Goal: Information Seeking & Learning: Find specific fact

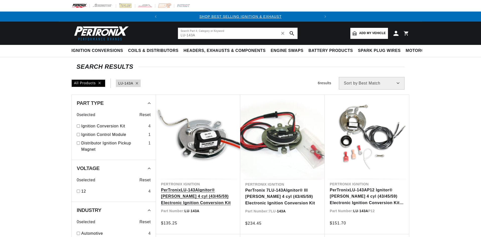
click at [190, 192] on link "PerTronix LU - 143A Ignitor® Lucas 4 cyl (43/45/59) Electronic Ignition Convers…" at bounding box center [198, 196] width 74 height 19
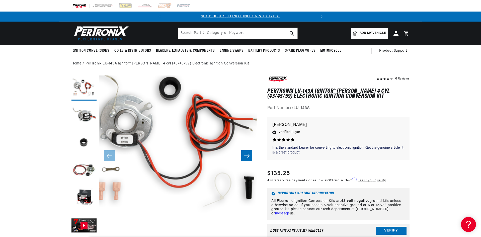
scroll to position [176, 0]
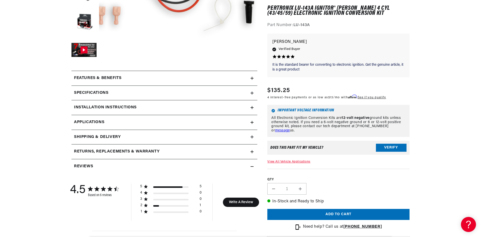
click at [150, 110] on div "Installation instructions" at bounding box center [161, 107] width 179 height 7
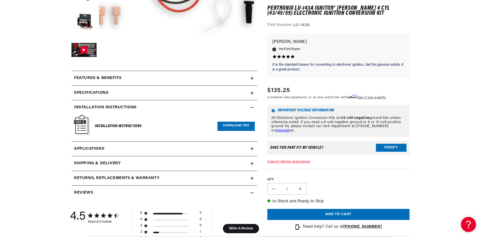
click at [234, 127] on link "Download PDF" at bounding box center [236, 126] width 37 height 9
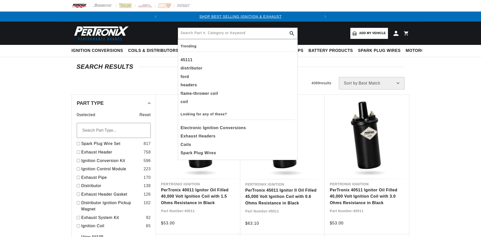
drag, startPoint x: 198, startPoint y: 30, endPoint x: 199, endPoint y: 35, distance: 5.2
click at [198, 32] on input "text" at bounding box center [237, 33] width 119 height 11
click at [199, 35] on input "text" at bounding box center [237, 33] width 119 height 11
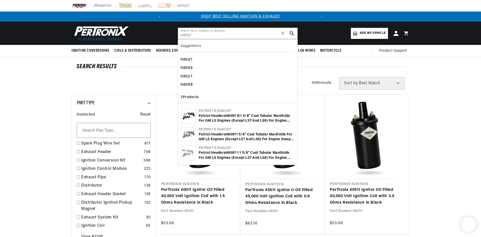
type input "H8097"
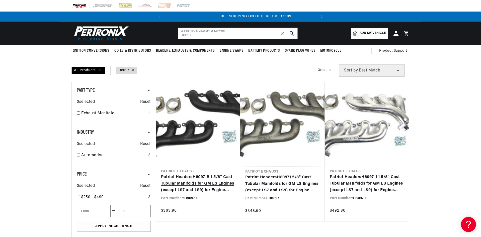
scroll to position [0, 152]
click at [203, 179] on link "Patriot Headers H8097 -B 1 5/8" Cast Tubular Manifolds for GM LS Engines (excep…" at bounding box center [198, 183] width 74 height 19
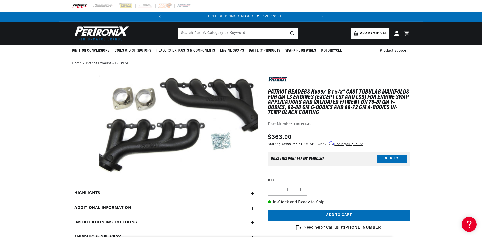
scroll to position [0, 152]
click at [83, 183] on button "Open media 1 in modal" at bounding box center [83, 183] width 0 height 0
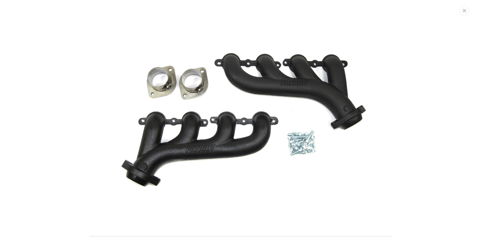
click at [325, 112] on img "Media gallery" at bounding box center [240, 119] width 271 height 168
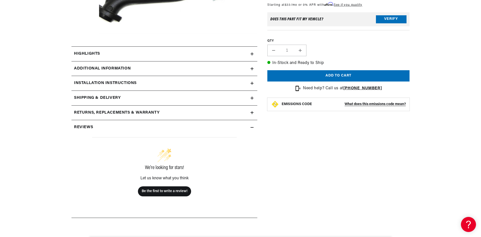
scroll to position [151, 0]
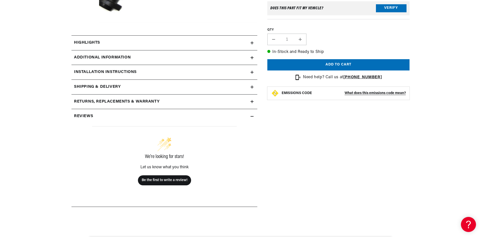
click at [160, 69] on div "Installation instructions" at bounding box center [161, 72] width 179 height 7
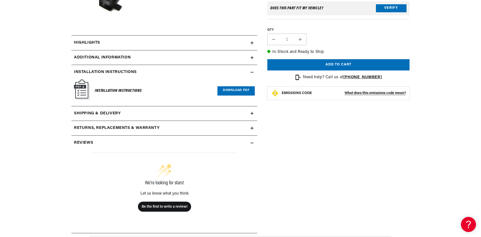
click at [238, 89] on link "Download PDF" at bounding box center [236, 90] width 37 height 9
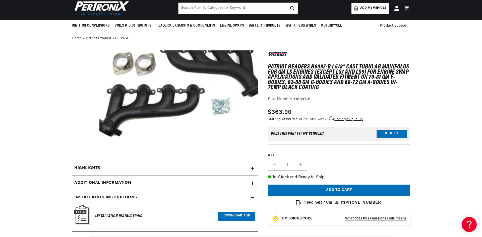
scroll to position [0, 0]
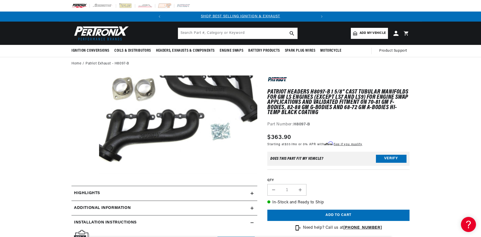
click at [83, 173] on button "Open media 1 in modal" at bounding box center [83, 173] width 0 height 0
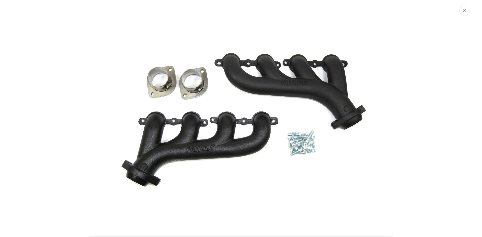
click at [305, 137] on img "Media gallery" at bounding box center [240, 119] width 271 height 168
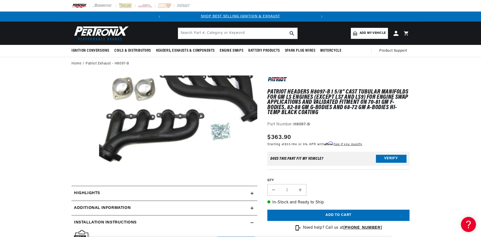
click at [83, 173] on button "Open media 1 in modal" at bounding box center [83, 173] width 0 height 0
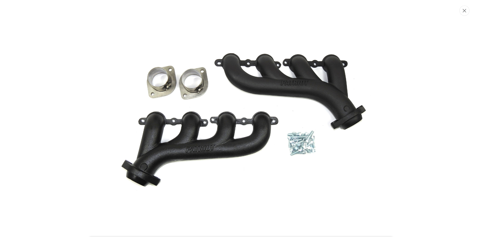
click at [465, 11] on icon "Close" at bounding box center [464, 11] width 4 height 4
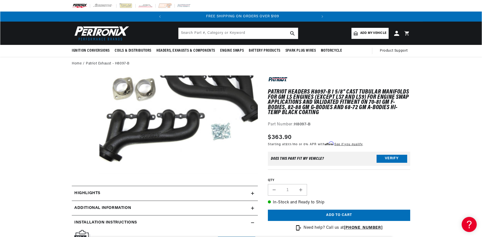
scroll to position [0, 152]
click at [83, 173] on button "Open media 1 in modal" at bounding box center [83, 173] width 0 height 0
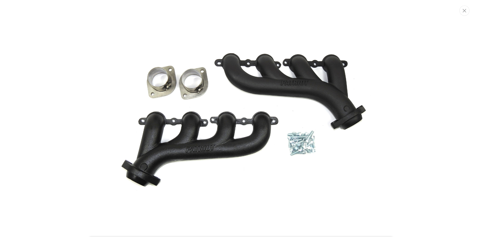
click at [305, 141] on img "Media gallery" at bounding box center [240, 119] width 271 height 168
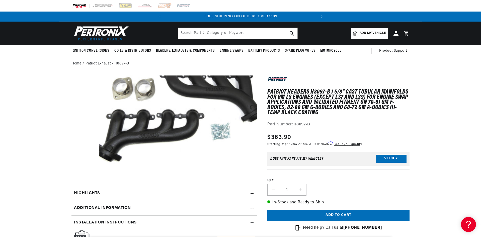
click at [83, 173] on button "Open media 1 in modal" at bounding box center [83, 173] width 0 height 0
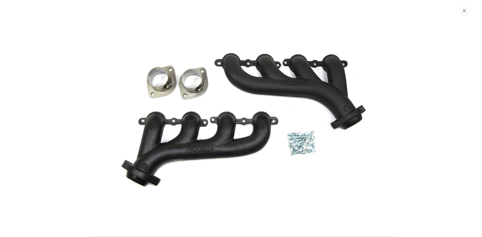
click at [465, 12] on icon "Close" at bounding box center [464, 11] width 4 height 4
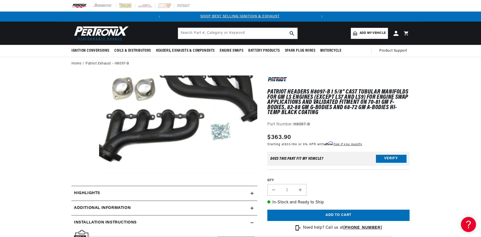
scroll to position [0, 0]
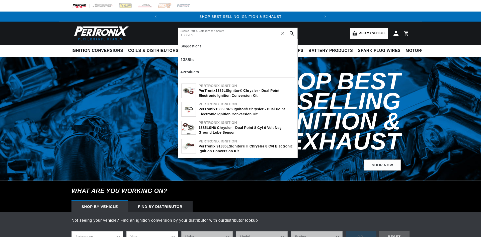
type input "1385LS"
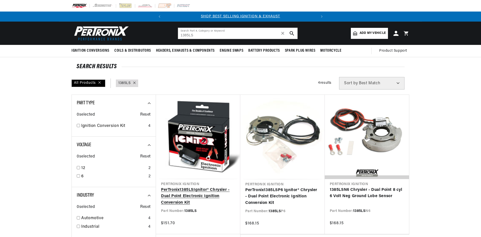
click at [189, 197] on link "PerTronix 1385LS Ignitor® Chrysler - Dual Point Electronic Ignition Conversion …" at bounding box center [198, 196] width 74 height 19
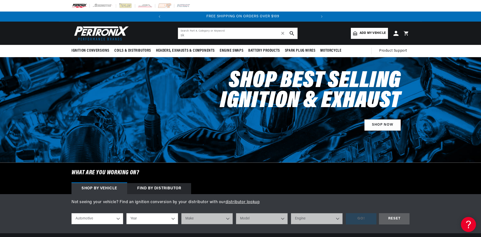
scroll to position [0, 152]
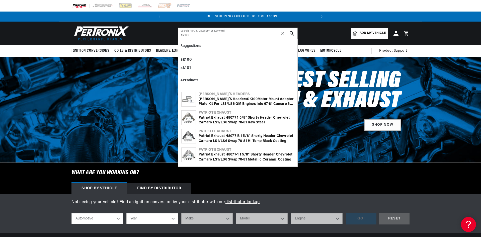
type input "sk100"
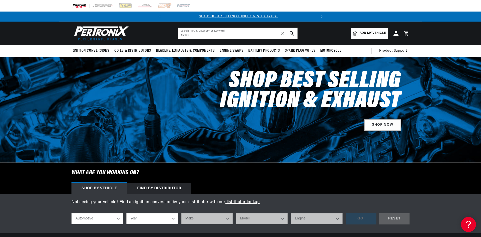
scroll to position [0, 0]
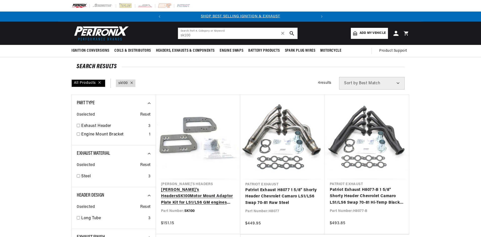
click at [207, 193] on link "Doug's Headers SK100 Motor Mount Adaptor Plate Kit for LS1/LS6 GM engines into …" at bounding box center [198, 196] width 74 height 19
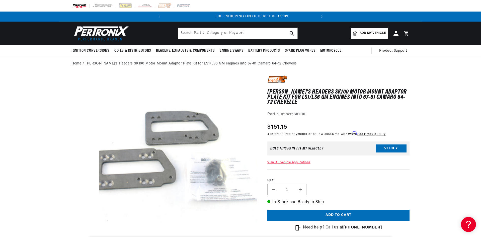
scroll to position [0, 152]
drag, startPoint x: 295, startPoint y: 113, endPoint x: 308, endPoint y: 113, distance: 12.8
click at [308, 113] on div "Part Number: SK100" at bounding box center [338, 114] width 142 height 7
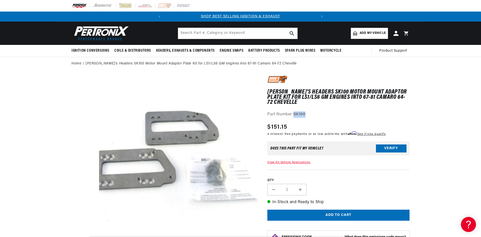
scroll to position [0, 81]
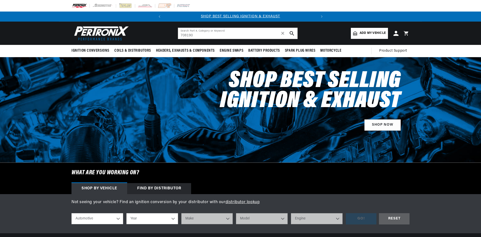
type input "708190"
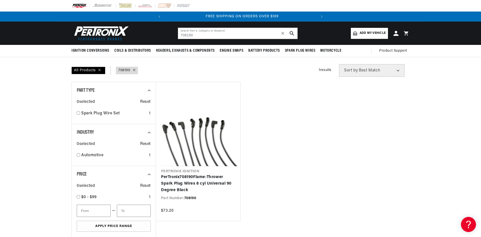
scroll to position [0, 152]
drag, startPoint x: 211, startPoint y: 35, endPoint x: 141, endPoint y: 35, distance: 70.3
click at [141, 35] on header "BETTER SEARCH RESULTS Add your vehicle's year, make, and model to find parts be…" at bounding box center [240, 33] width 363 height 23
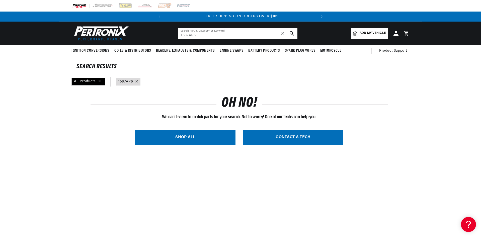
scroll to position [0, 152]
click at [191, 35] on input "1587AP6" at bounding box center [237, 33] width 119 height 11
type input "1587P6"
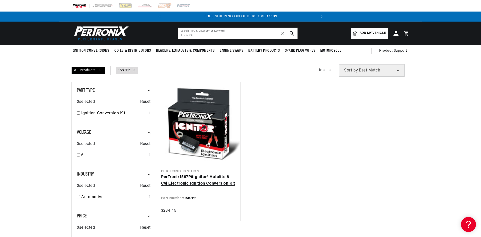
click at [219, 174] on link "PerTronix 1587P6 Ignitor® Autolite 8 Cyl Electronic Ignition Conversion Kit" at bounding box center [198, 180] width 74 height 13
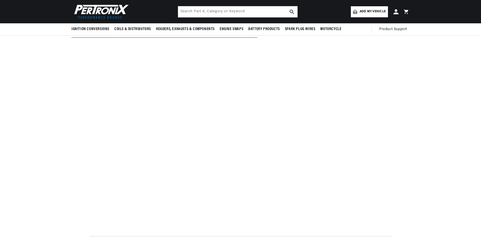
scroll to position [176, 0]
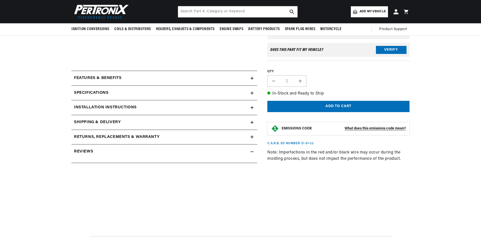
click at [148, 103] on summary "Installation instructions" at bounding box center [165, 107] width 186 height 15
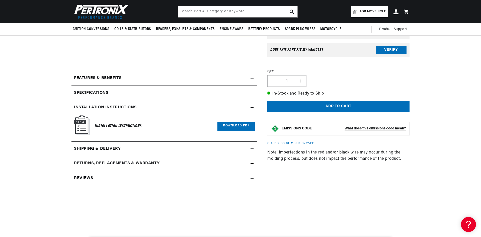
scroll to position [0, 0]
click at [231, 122] on link "Download PDF" at bounding box center [236, 126] width 37 height 9
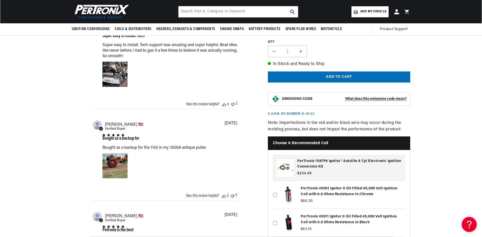
scroll to position [527, 0]
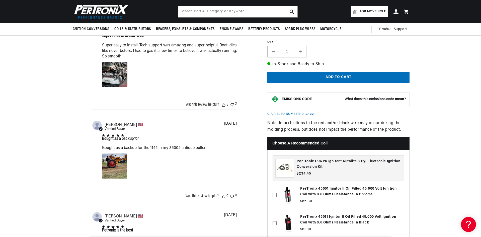
click at [109, 76] on div "Image of Review by Joseph C. on October 12, 23 number 1" at bounding box center [114, 74] width 25 height 25
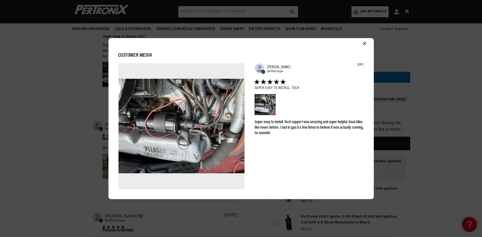
click at [363, 42] on icon "Close modal" at bounding box center [365, 44] width 4 height 4
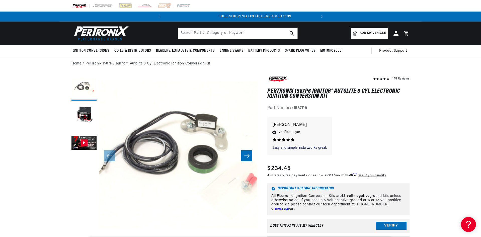
scroll to position [0, 152]
drag, startPoint x: 309, startPoint y: 109, endPoint x: 295, endPoint y: 108, distance: 14.8
click at [295, 108] on div "Part Number: 1587P6" at bounding box center [338, 108] width 142 height 7
copy strong "1587P6"
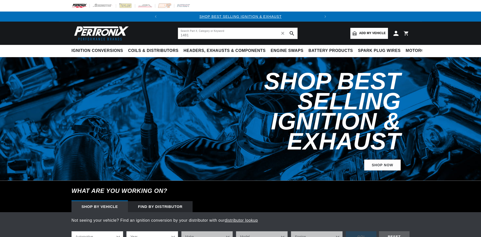
type input "1481"
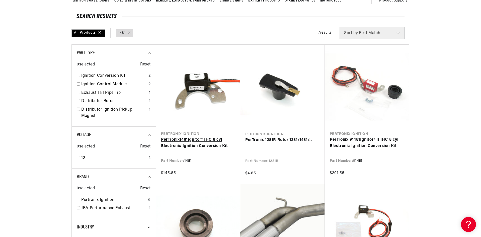
scroll to position [0, 152]
